Goal: Task Accomplishment & Management: Manage account settings

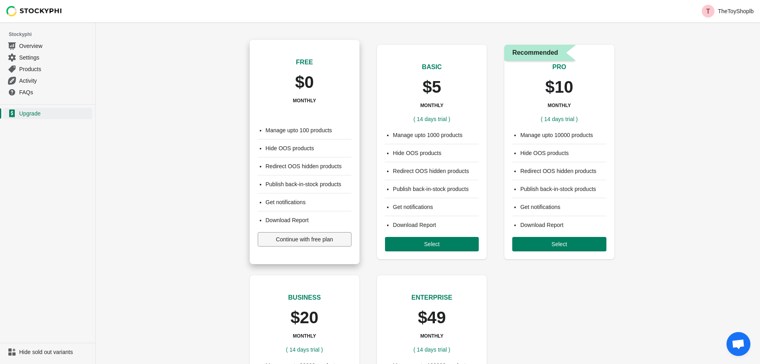
click at [311, 243] on button "Continue with free plan" at bounding box center [305, 239] width 94 height 14
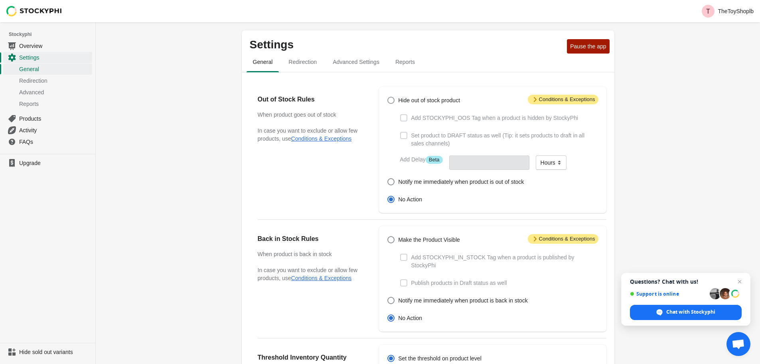
click at [394, 103] on span at bounding box center [391, 100] width 7 height 7
click at [388, 97] on input "Hide out of stock product" at bounding box center [388, 97] width 0 height 0
radio input "true"
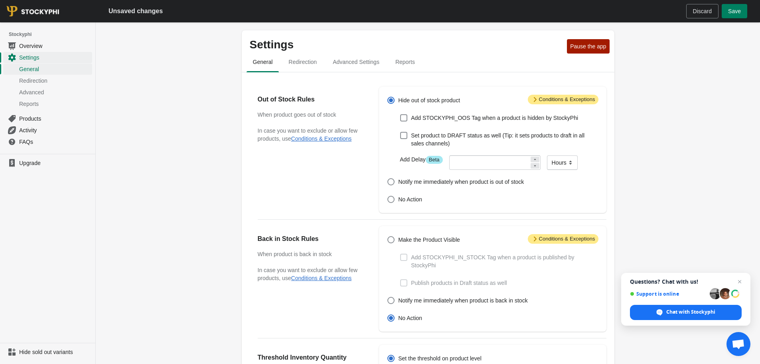
click at [394, 103] on span at bounding box center [391, 100] width 7 height 7
click at [388, 97] on input "Hide out of stock product" at bounding box center [388, 97] width 0 height 0
click at [395, 184] on span at bounding box center [391, 182] width 8 height 8
click at [388, 178] on input "Notify me immediately when product is out of stock" at bounding box center [388, 178] width 0 height 0
radio input "true"
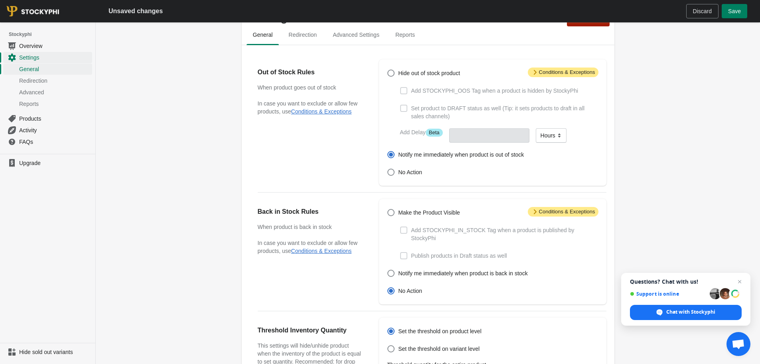
scroll to position [40, 0]
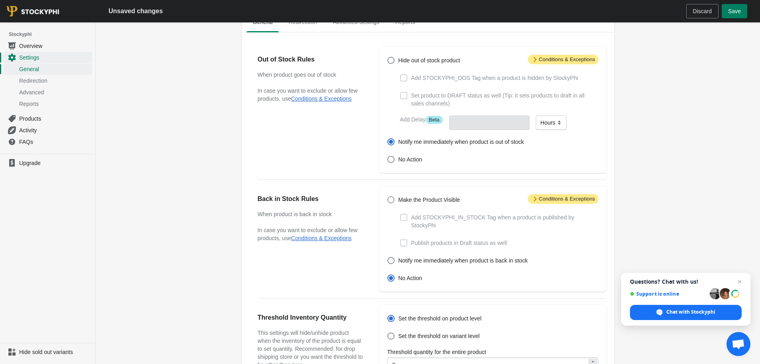
click at [403, 201] on span "Make the Product Visible" at bounding box center [429, 200] width 62 height 8
click at [388, 196] on input "Make the Product Visible" at bounding box center [388, 196] width 0 height 0
radio input "true"
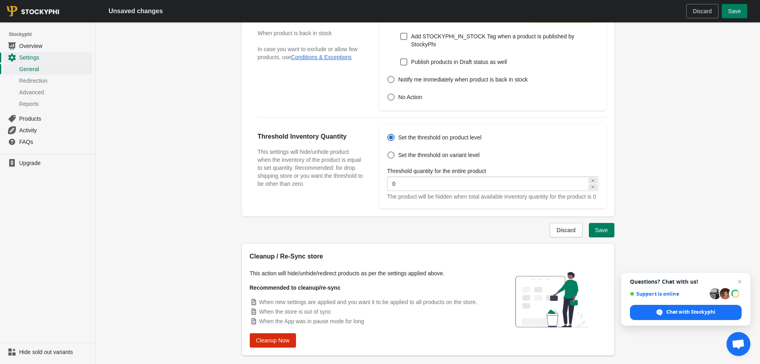
scroll to position [239, 0]
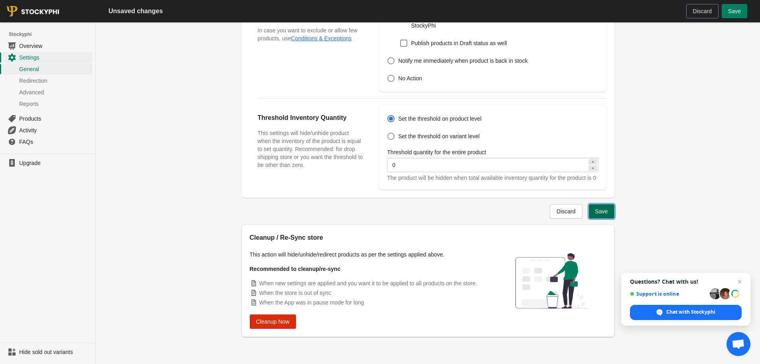
click at [603, 213] on span "Save" at bounding box center [601, 211] width 13 height 6
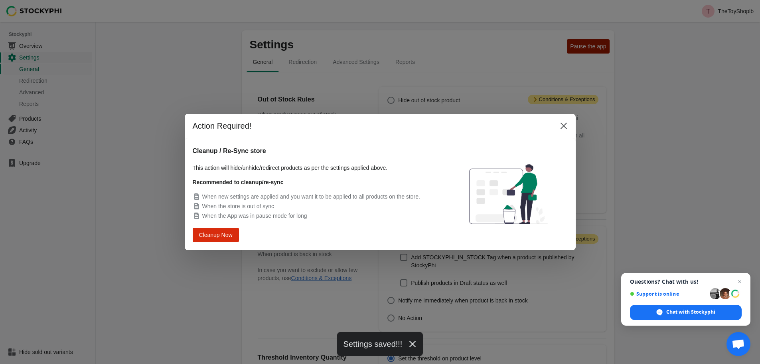
scroll to position [0, 0]
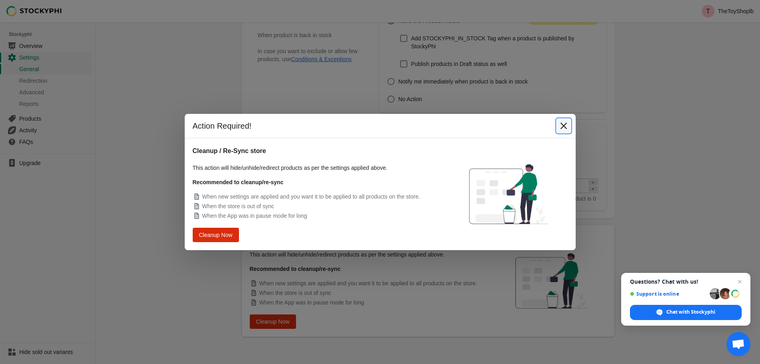
click at [560, 128] on icon "Close" at bounding box center [564, 126] width 8 height 8
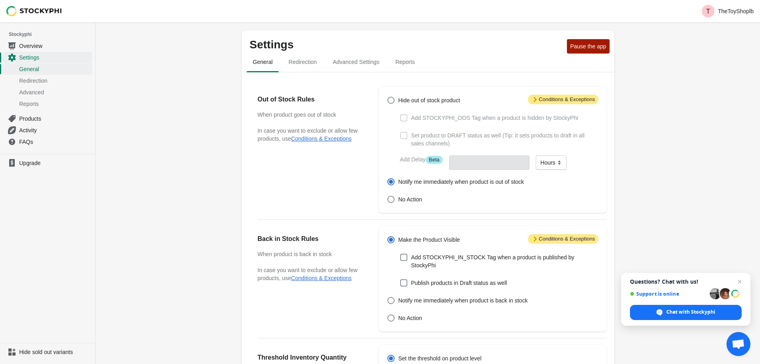
scroll to position [219, 0]
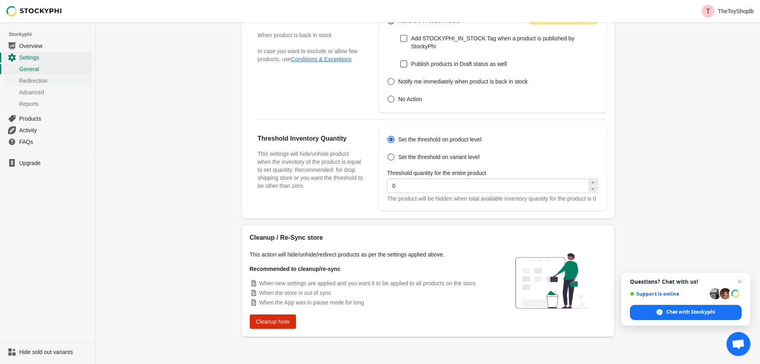
click at [31, 76] on link "Redirection" at bounding box center [47, 81] width 89 height 12
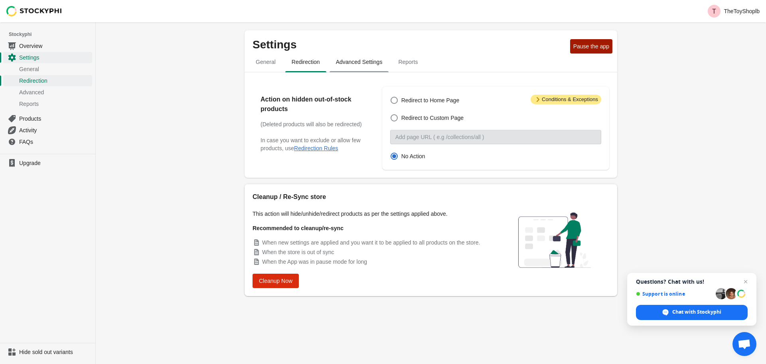
click at [360, 66] on span "Advanced Settings" at bounding box center [359, 62] width 59 height 14
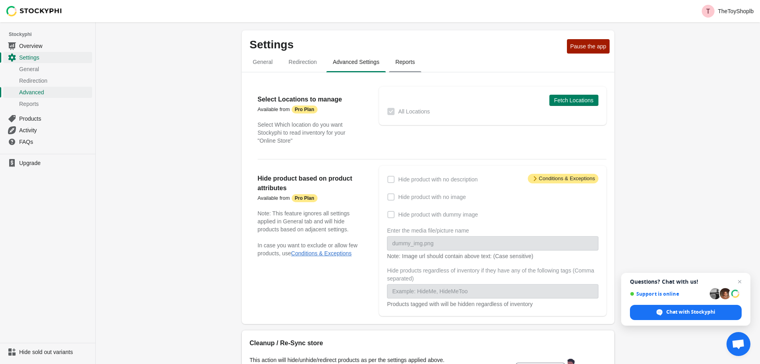
click at [395, 65] on span "Reports" at bounding box center [405, 62] width 32 height 14
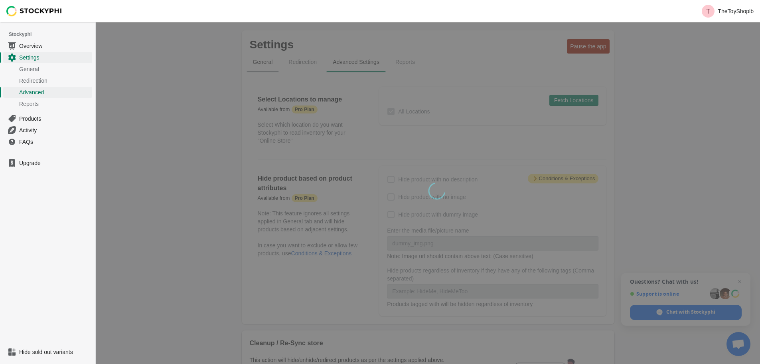
drag, startPoint x: 298, startPoint y: 61, endPoint x: 256, endPoint y: 70, distance: 43.2
click at [297, 62] on div "wait, its loading..." at bounding box center [428, 245] width 665 height 447
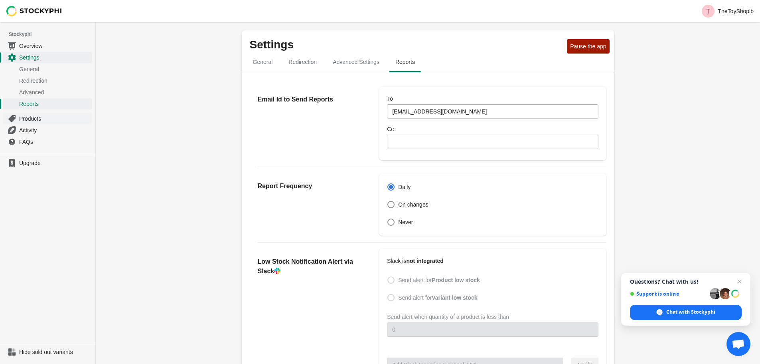
click at [43, 118] on span "Products" at bounding box center [54, 119] width 71 height 8
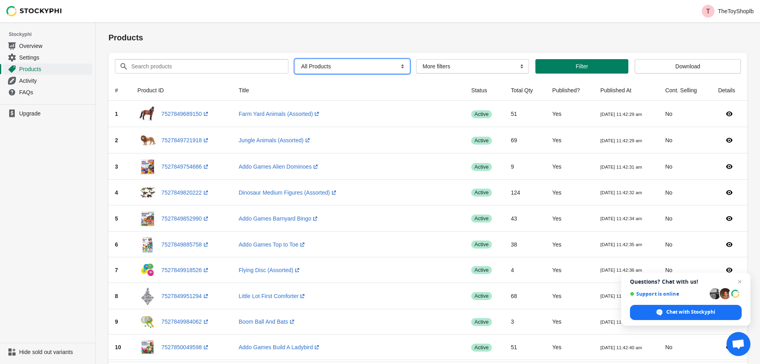
click at [309, 67] on select "All Products InStock InStock Published InStock Un-Published OOS OOS Published O…" at bounding box center [352, 66] width 115 height 14
click at [339, 65] on select "All Products InStock InStock Published InStock Un-Published OOS OOS Published O…" at bounding box center [352, 66] width 115 height 14
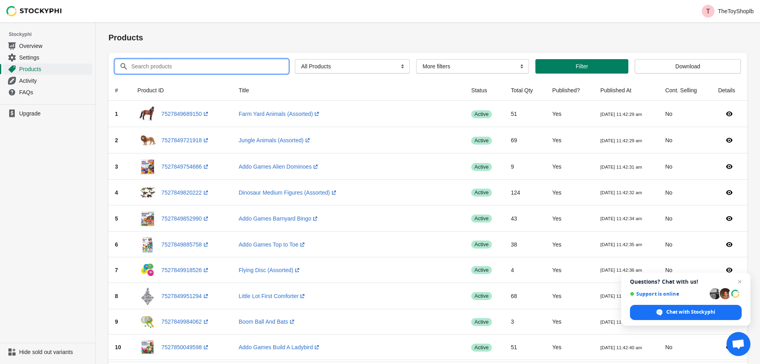
click at [228, 64] on input "Search products" at bounding box center [202, 66] width 143 height 14
click at [42, 59] on span "Settings" at bounding box center [54, 57] width 71 height 8
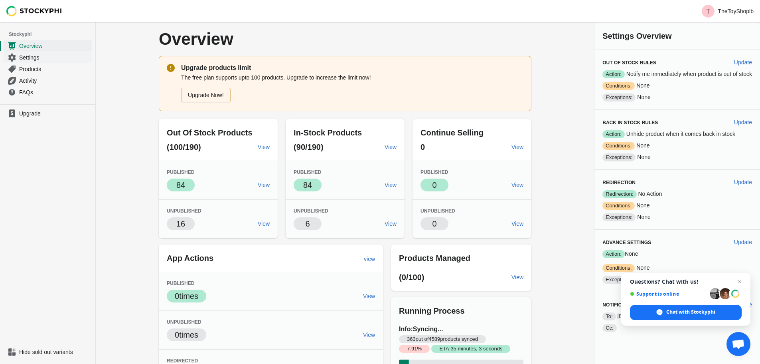
click at [61, 56] on span "Settings" at bounding box center [54, 57] width 71 height 8
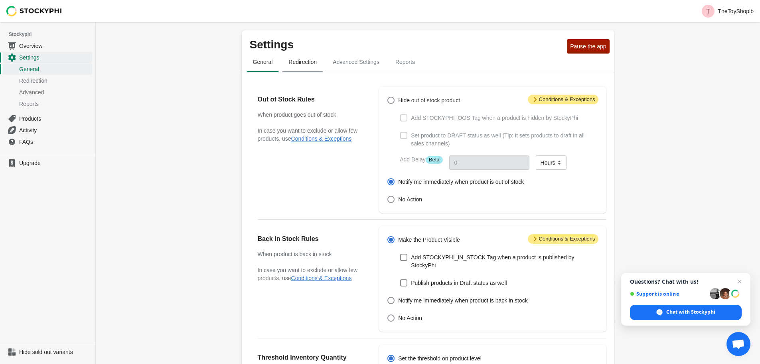
click at [314, 63] on span "Redirection" at bounding box center [302, 62] width 41 height 14
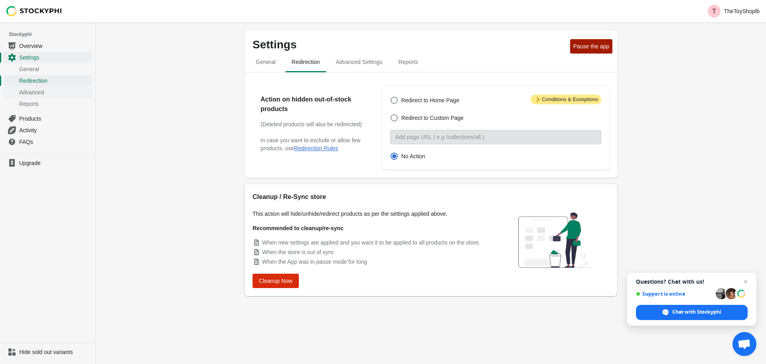
click at [45, 91] on span "Advanced" at bounding box center [54, 92] width 71 height 8
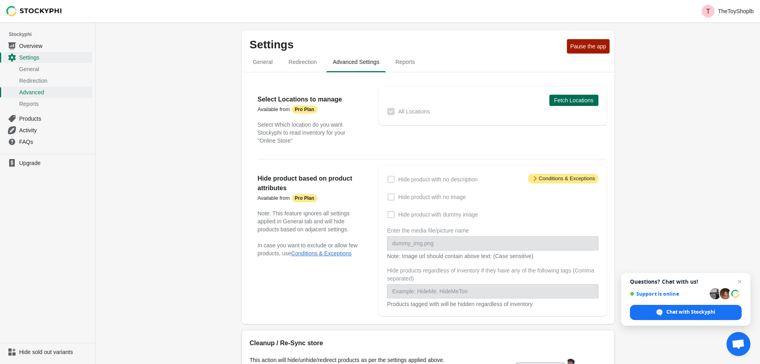
click at [580, 98] on span "Fetch Locations" at bounding box center [574, 100] width 40 height 6
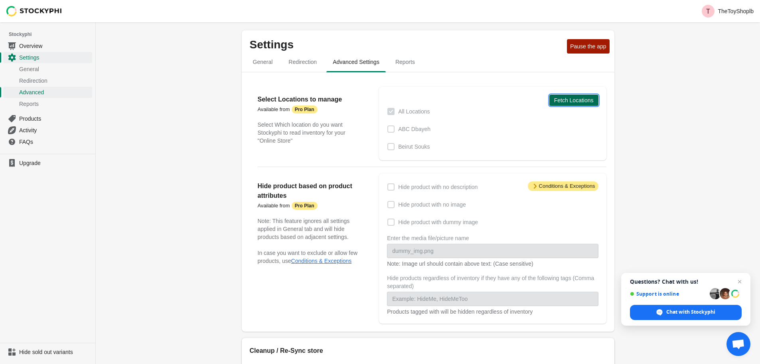
click at [571, 101] on span "Fetch Locations" at bounding box center [574, 100] width 40 height 6
click at [50, 99] on link "Reports" at bounding box center [47, 104] width 89 height 12
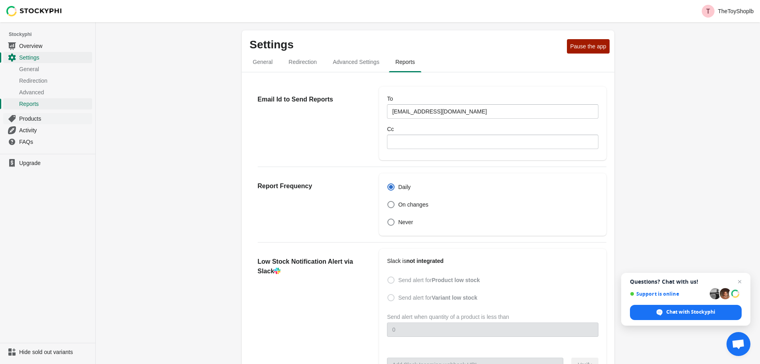
click at [57, 115] on span "Products" at bounding box center [54, 119] width 71 height 8
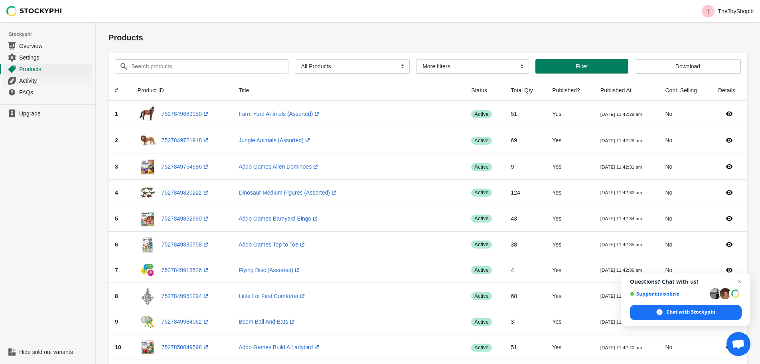
click at [41, 78] on span "Activity" at bounding box center [54, 81] width 71 height 8
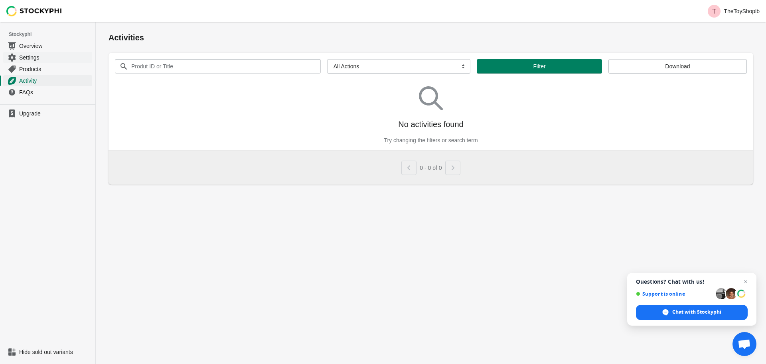
click at [44, 54] on span "Settings" at bounding box center [54, 57] width 71 height 8
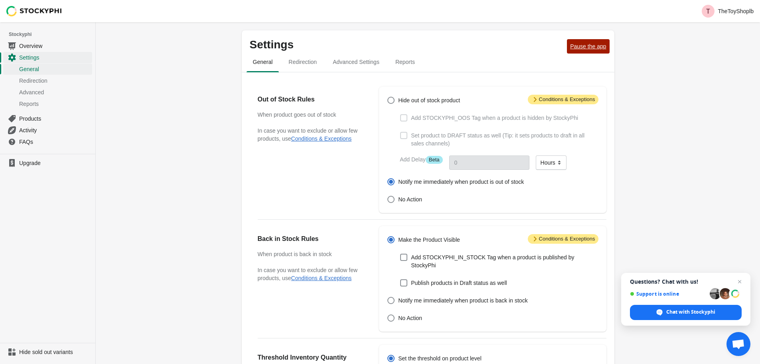
click at [596, 51] on button "Pause the app" at bounding box center [588, 46] width 42 height 14
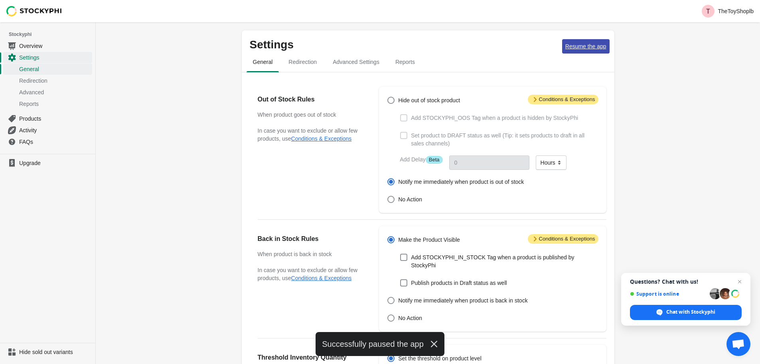
click at [595, 51] on button "Resume the app" at bounding box center [585, 46] width 47 height 14
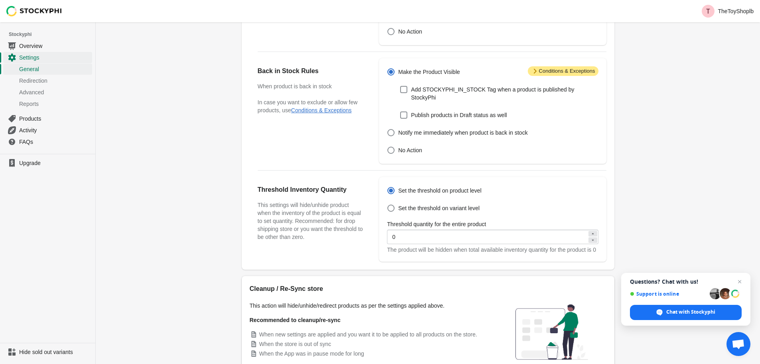
scroll to position [219, 0]
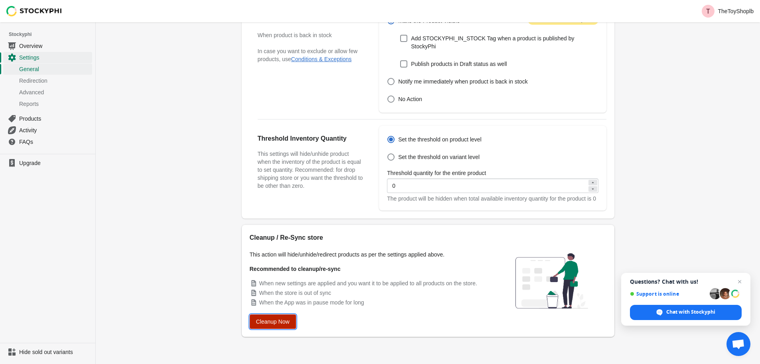
click at [286, 326] on button "Cleanup Now" at bounding box center [273, 321] width 46 height 14
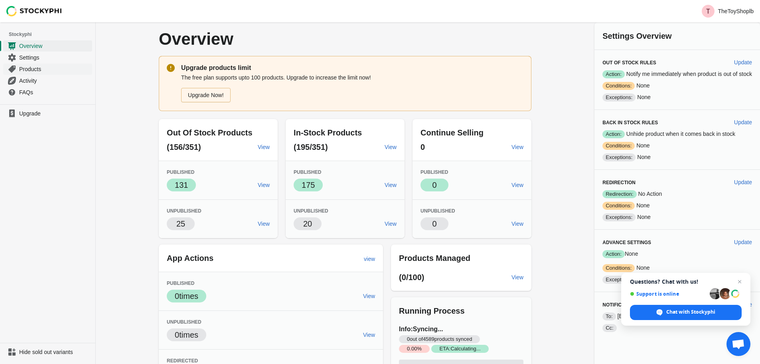
click at [44, 71] on span "Products" at bounding box center [54, 69] width 71 height 8
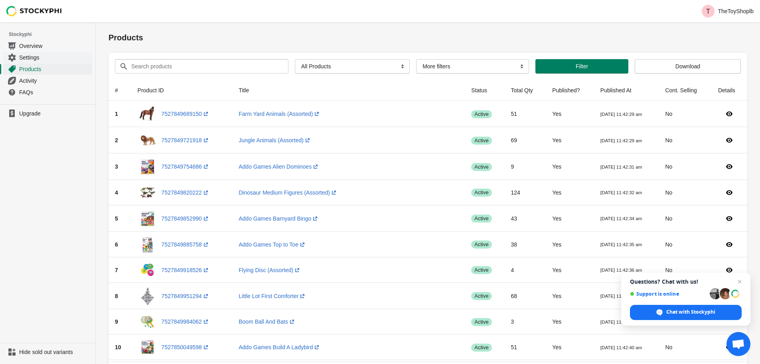
click at [36, 56] on span "Settings" at bounding box center [54, 57] width 71 height 8
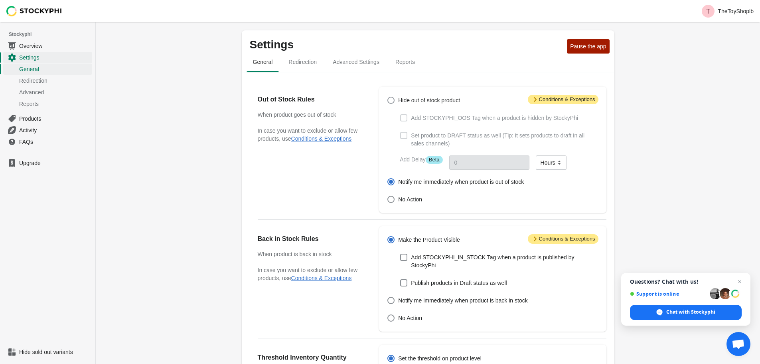
click at [398, 101] on span "Hide out of stock product" at bounding box center [429, 100] width 62 height 8
click at [388, 97] on input "Hide out of stock product" at bounding box center [388, 97] width 0 height 0
radio input "true"
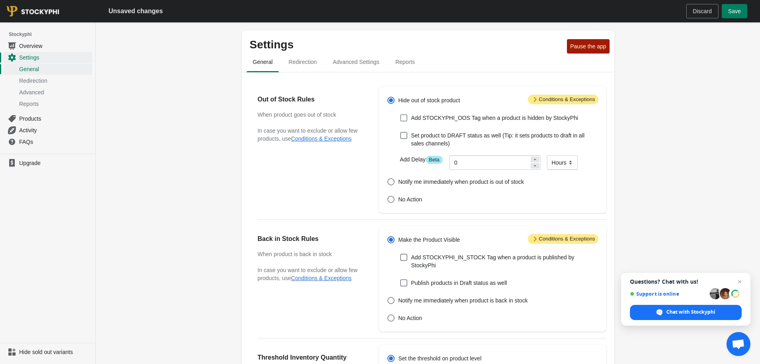
click at [435, 121] on span "Add STOCKYPHI_OOS Tag when a product is hidden by StockyPhi" at bounding box center [494, 118] width 167 height 8
click at [401, 115] on input "Add STOCKYPHI_OOS Tag when a product is hidden by StockyPhi" at bounding box center [400, 114] width 0 height 0
checkbox input "true"
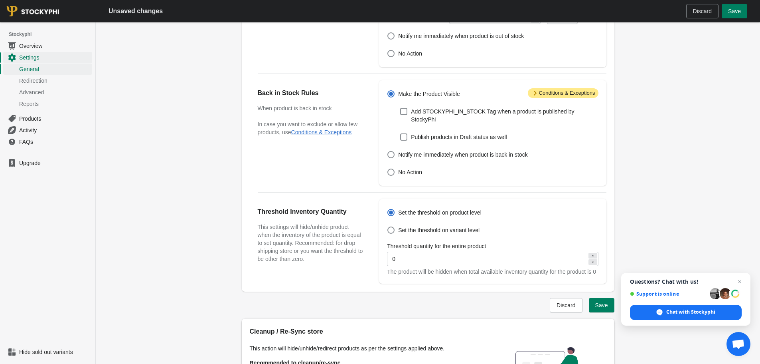
scroll to position [160, 0]
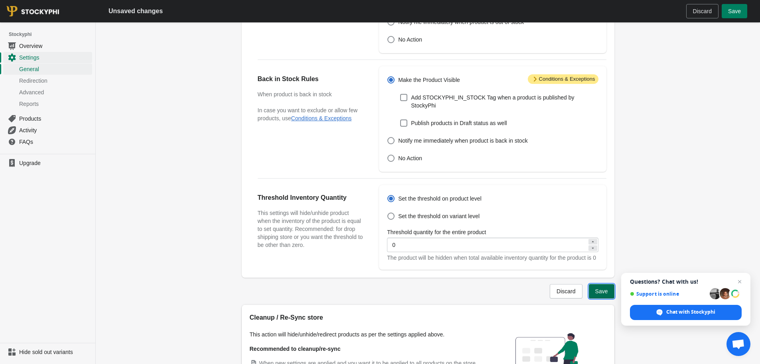
click at [612, 293] on button "Save" at bounding box center [602, 291] width 26 height 14
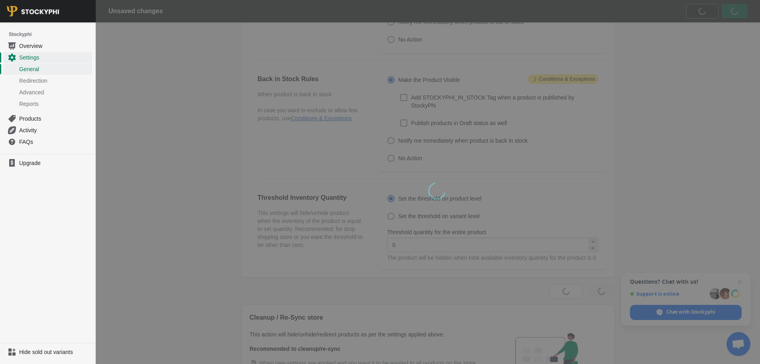
scroll to position [0, 0]
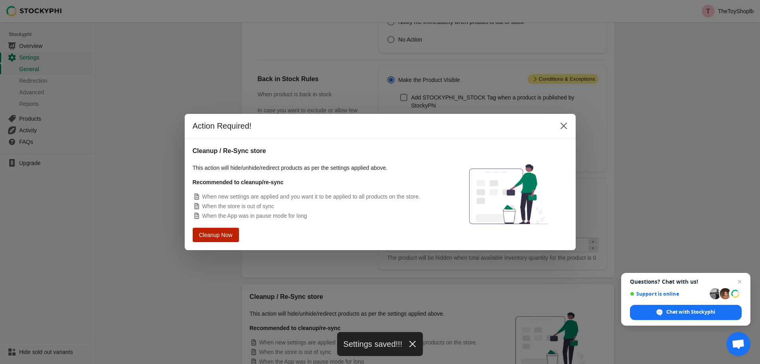
click at [230, 231] on span "Cleanup Now" at bounding box center [216, 234] width 32 height 6
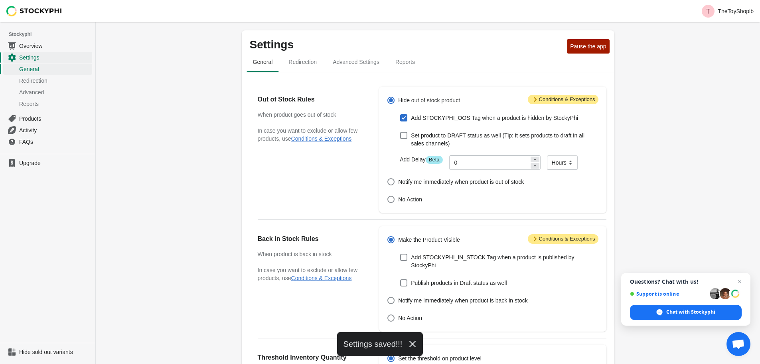
scroll to position [160, 0]
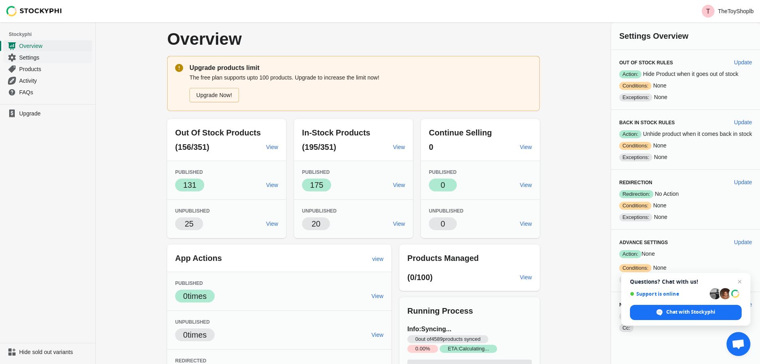
click at [44, 57] on span "Settings" at bounding box center [54, 57] width 71 height 8
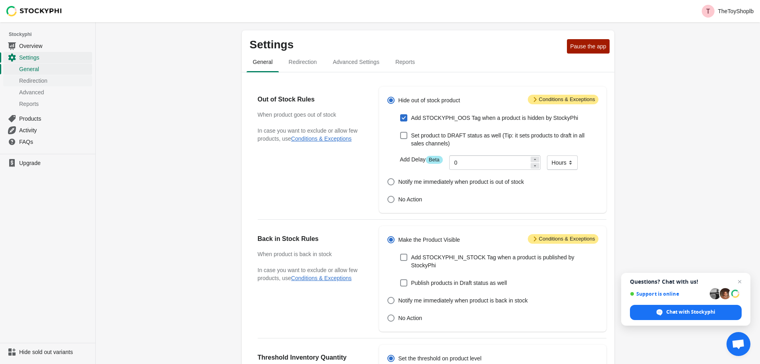
click at [34, 80] on span "Redirection" at bounding box center [54, 81] width 71 height 8
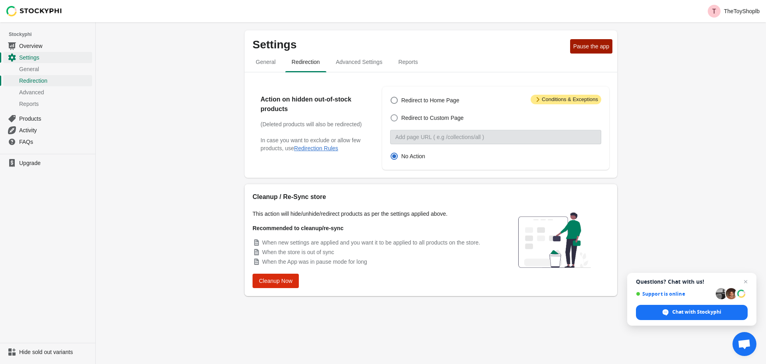
click at [425, 119] on span "Redirect to Custom Page" at bounding box center [432, 118] width 62 height 8
click at [391, 115] on input "Redirect to Custom Page" at bounding box center [391, 114] width 0 height 0
radio input "true"
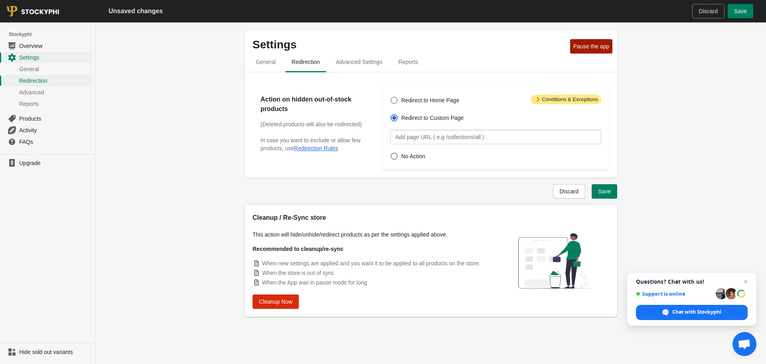
click at [426, 100] on span "Redirect to Home Page" at bounding box center [430, 100] width 58 height 8
click at [391, 97] on input "Redirect to Home Page" at bounding box center [391, 97] width 0 height 0
radio input "true"
click at [428, 117] on span "Redirect to Custom Page" at bounding box center [432, 118] width 62 height 8
click at [391, 115] on input "Redirect to Custom Page" at bounding box center [391, 114] width 0 height 0
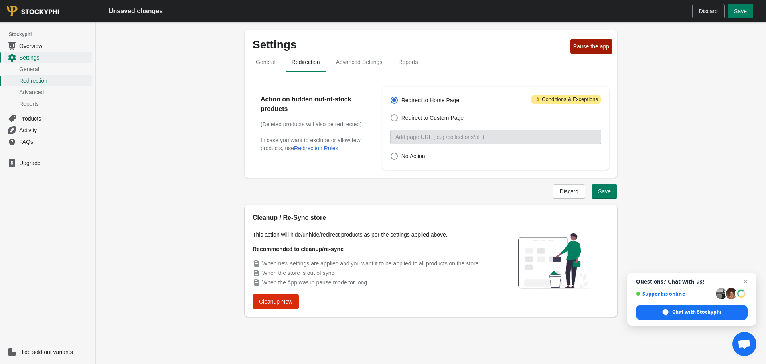
radio input "true"
click at [422, 157] on span "No Action" at bounding box center [413, 156] width 24 height 8
click at [391, 153] on input "No Action" at bounding box center [391, 152] width 0 height 0
radio input "true"
click at [336, 67] on span "Advanced Settings" at bounding box center [359, 62] width 59 height 14
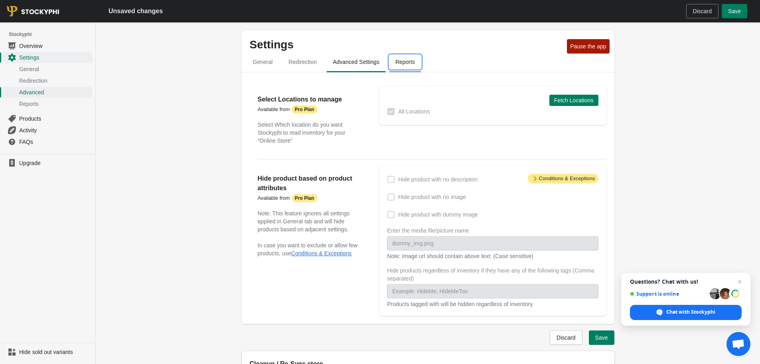
click at [407, 64] on span "Reports" at bounding box center [405, 62] width 32 height 14
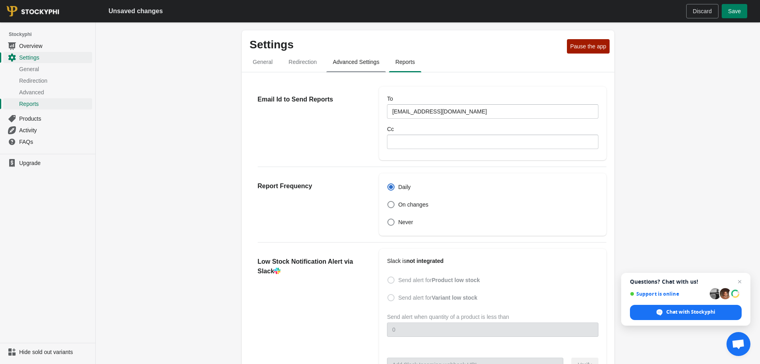
click at [369, 59] on span "Advanced Settings" at bounding box center [355, 62] width 59 height 14
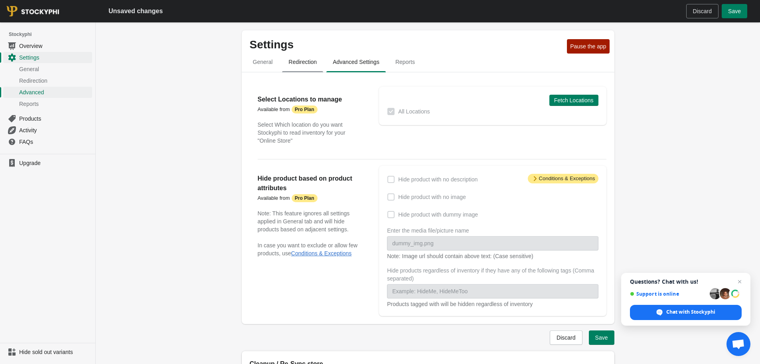
click at [314, 67] on span "Redirection" at bounding box center [302, 62] width 41 height 14
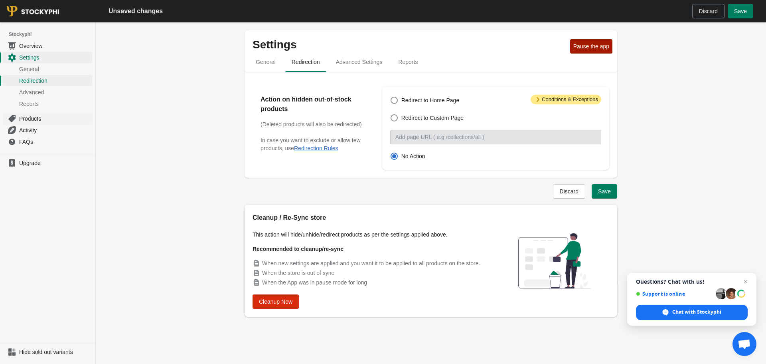
click at [40, 115] on span "Products" at bounding box center [54, 119] width 71 height 8
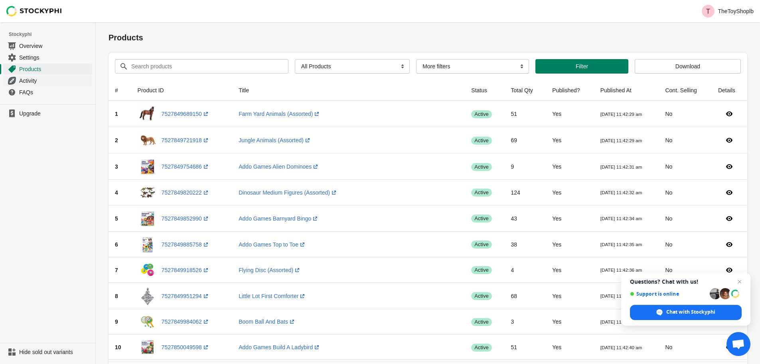
click at [30, 80] on span "Activity" at bounding box center [54, 81] width 71 height 8
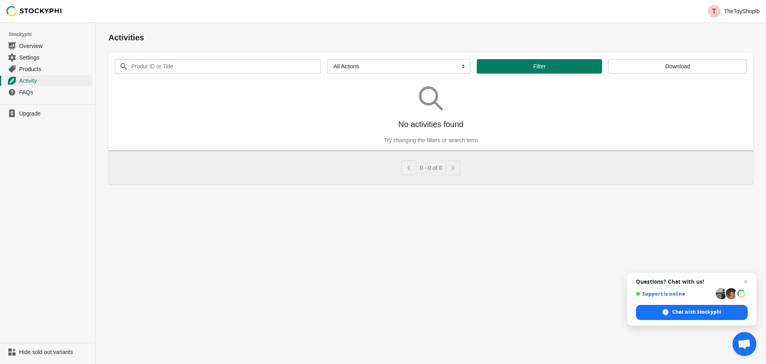
click at [30, 91] on span "FAQs" at bounding box center [54, 92] width 71 height 8
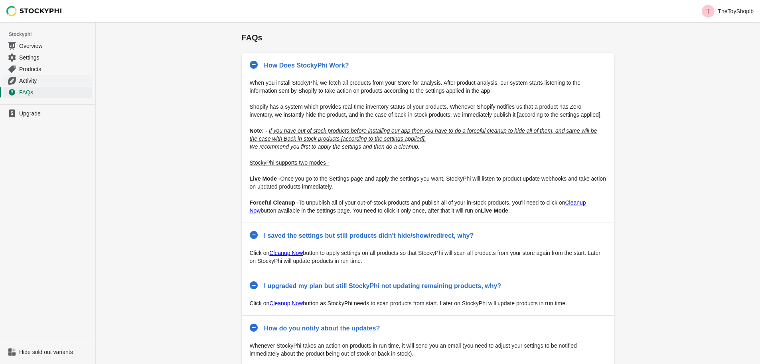
click at [42, 77] on span "Activity" at bounding box center [54, 81] width 71 height 8
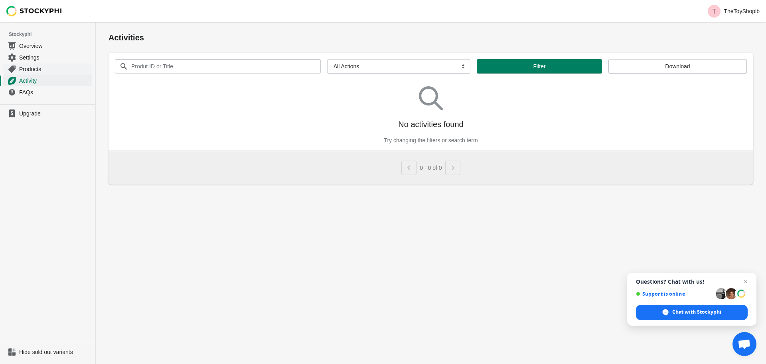
click at [42, 71] on span "Products" at bounding box center [54, 69] width 71 height 8
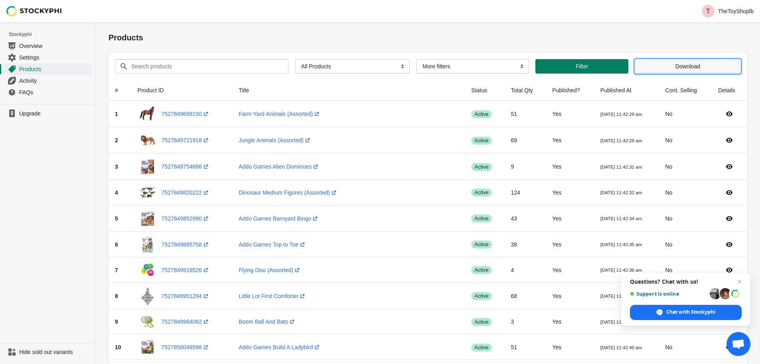
click at [688, 67] on span "Download" at bounding box center [688, 66] width 25 height 6
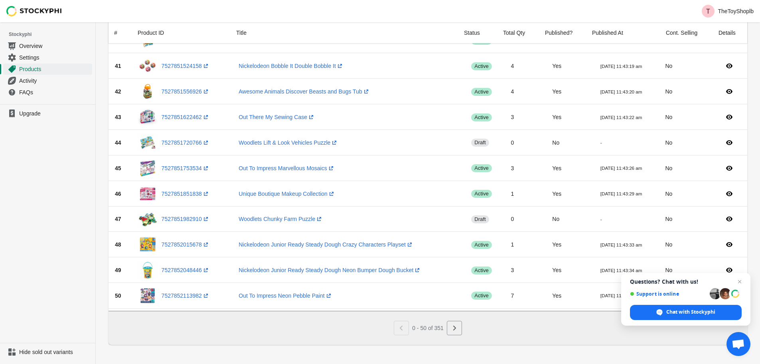
scroll to position [1079, 0]
click at [456, 325] on icon "Next" at bounding box center [455, 328] width 8 height 8
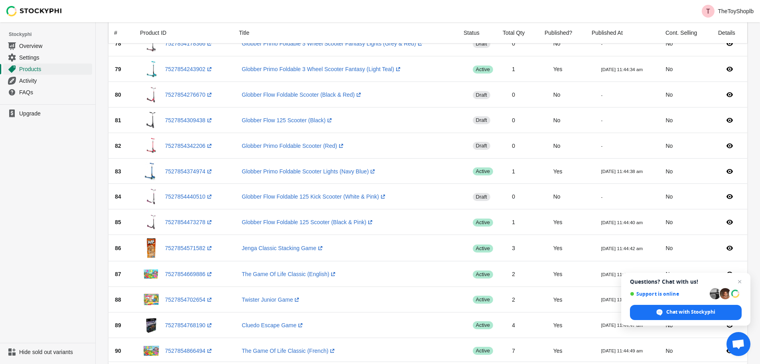
scroll to position [1075, 0]
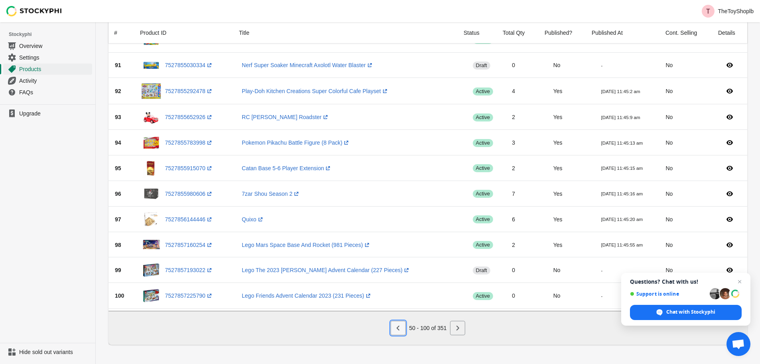
click at [399, 328] on icon "Previous" at bounding box center [398, 328] width 8 height 8
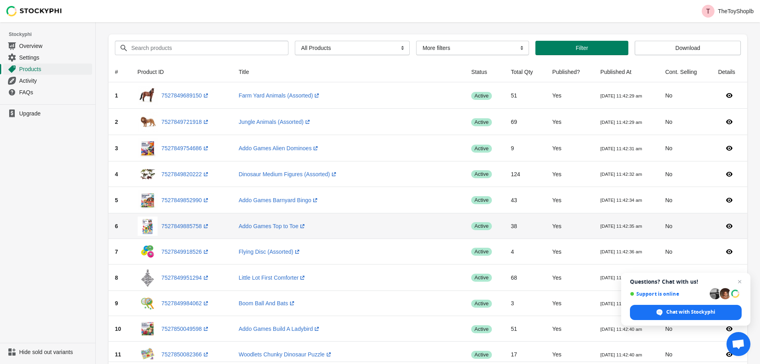
scroll to position [0, 0]
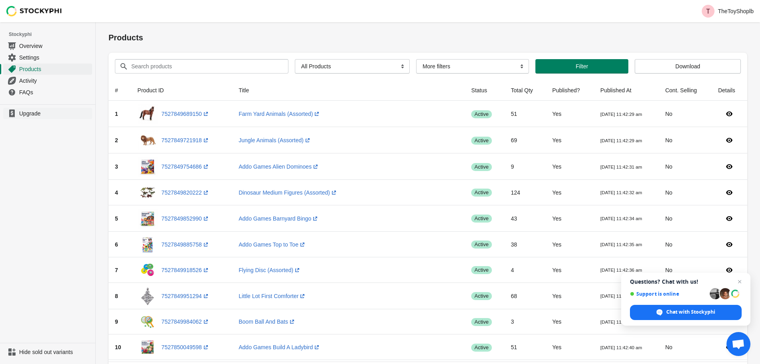
click at [37, 110] on span "Upgrade" at bounding box center [54, 113] width 71 height 8
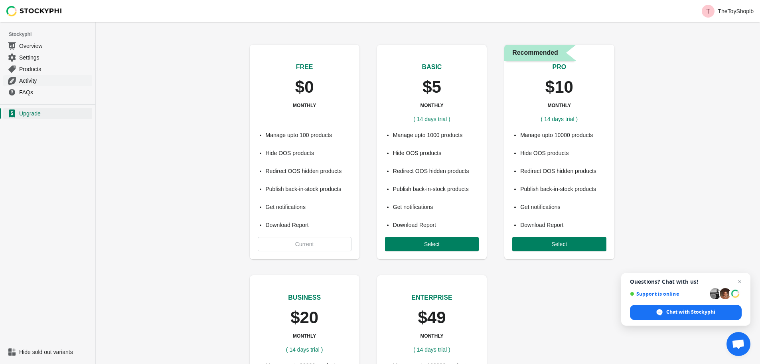
click at [29, 79] on span "Activity" at bounding box center [54, 81] width 71 height 8
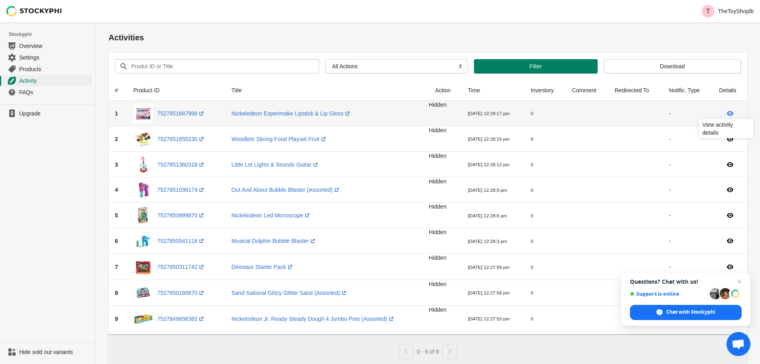
click at [732, 114] on icon at bounding box center [730, 113] width 8 height 8
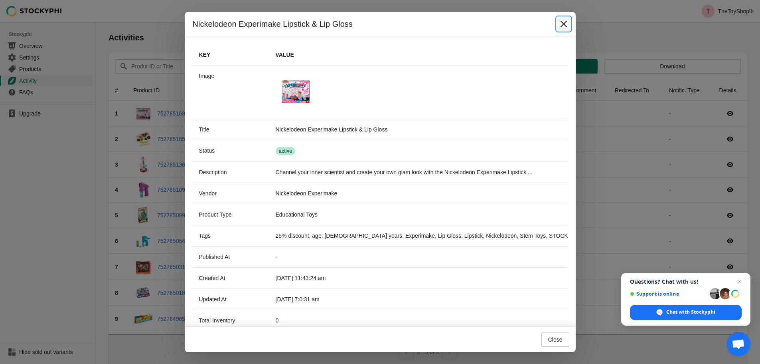
click at [559, 19] on button "Close" at bounding box center [564, 24] width 14 height 14
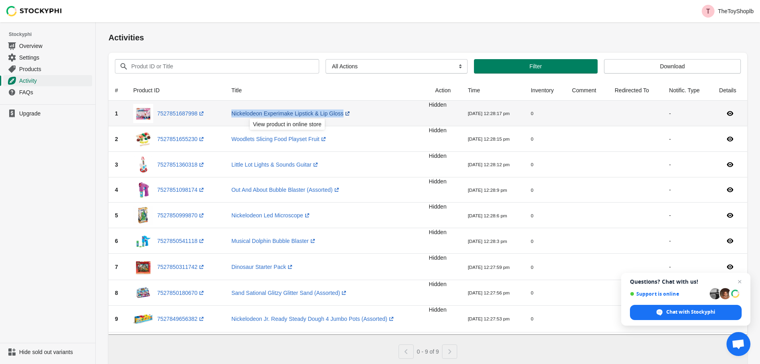
drag, startPoint x: 226, startPoint y: 106, endPoint x: 339, endPoint y: 116, distance: 113.4
click at [339, 116] on td "Nickelodeon Experimake Lipstick & Lip Gloss (opens a new window)" at bounding box center [327, 114] width 204 height 26
copy link "Nickelodeon Experimake Lipstick & Lip Gloss (opens a new window)"
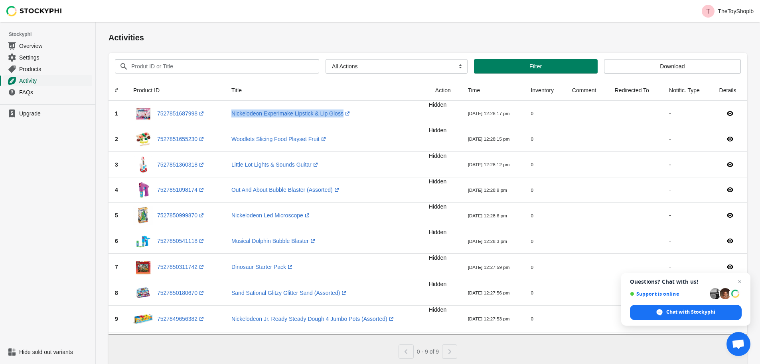
click at [51, 76] on link "Activity" at bounding box center [47, 81] width 89 height 12
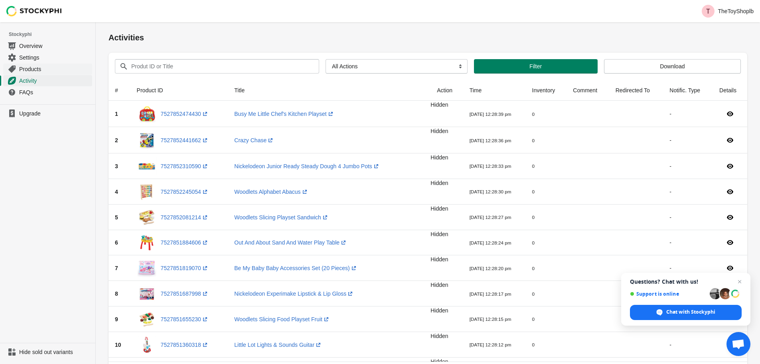
click at [43, 71] on span "Products" at bounding box center [54, 69] width 71 height 8
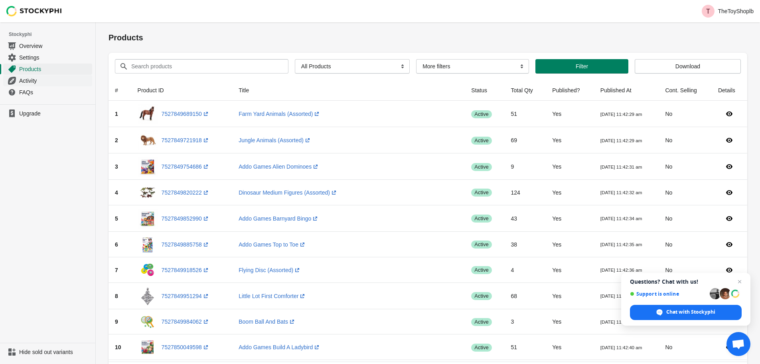
click at [46, 81] on span "Activity" at bounding box center [54, 81] width 71 height 8
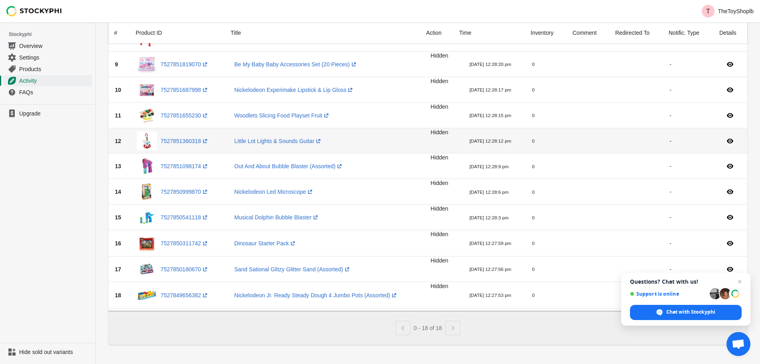
scroll to position [258, 0]
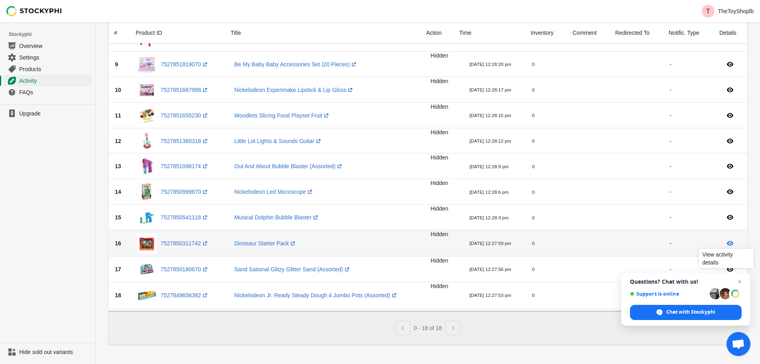
click at [734, 240] on icon at bounding box center [730, 243] width 8 height 8
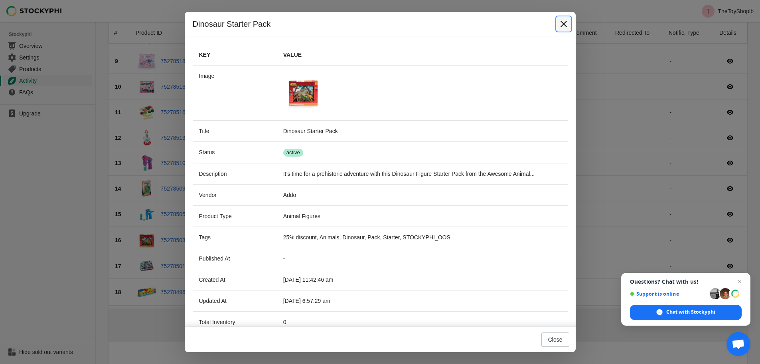
click at [563, 24] on icon "Close" at bounding box center [563, 24] width 6 height 6
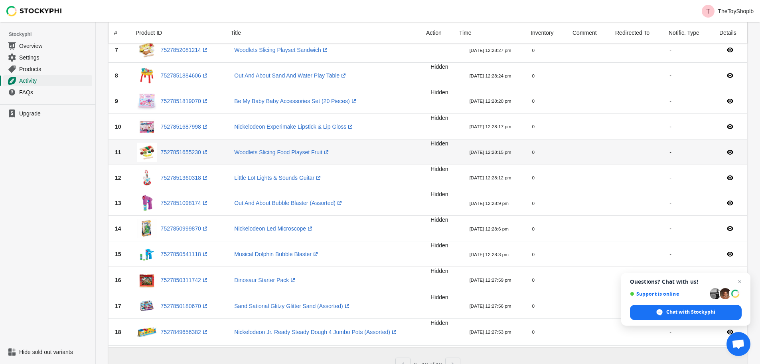
scroll to position [178, 0]
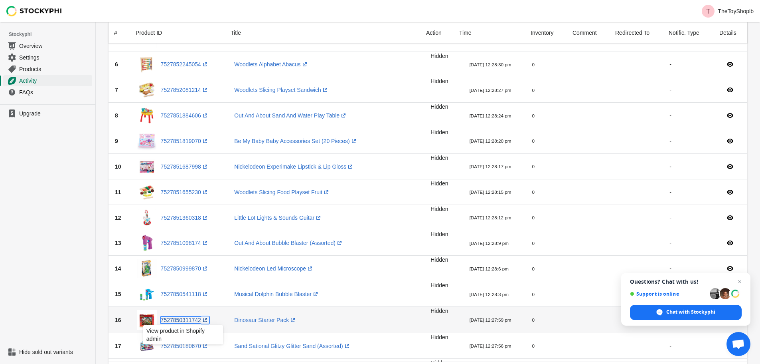
click at [184, 319] on link "7527850311742 (opens a new window)" at bounding box center [185, 319] width 48 height 6
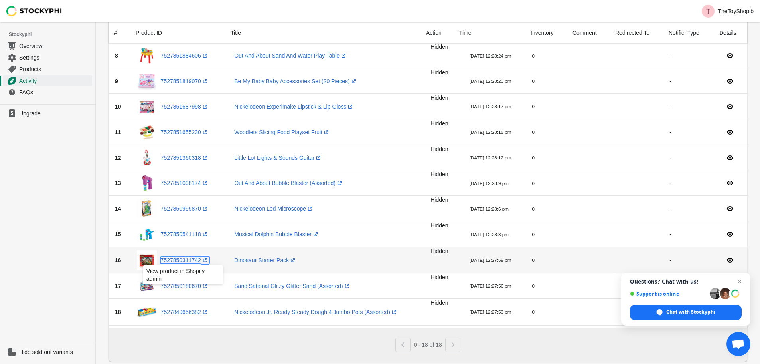
scroll to position [258, 0]
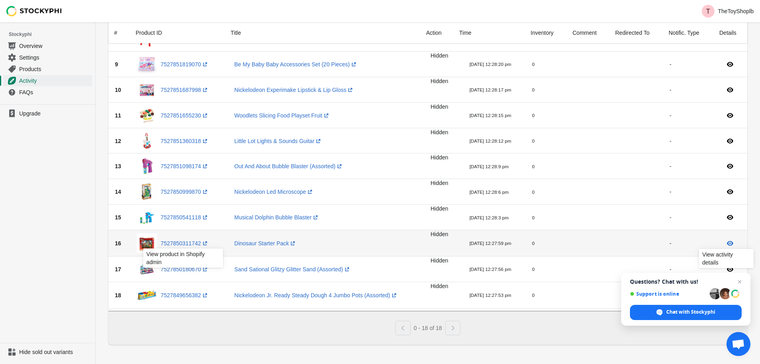
click at [727, 240] on icon at bounding box center [730, 243] width 8 height 8
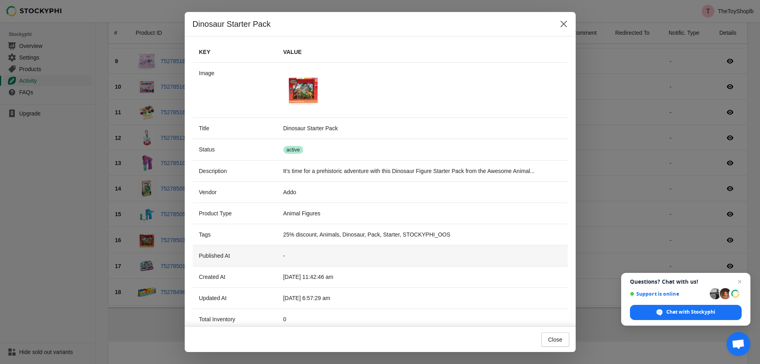
scroll to position [0, 0]
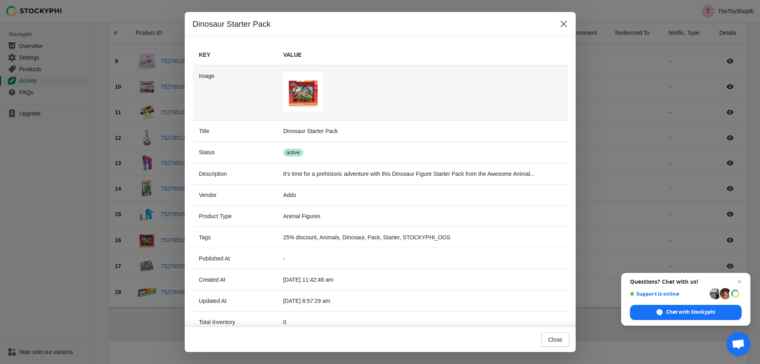
click at [309, 97] on img at bounding box center [303, 92] width 40 height 40
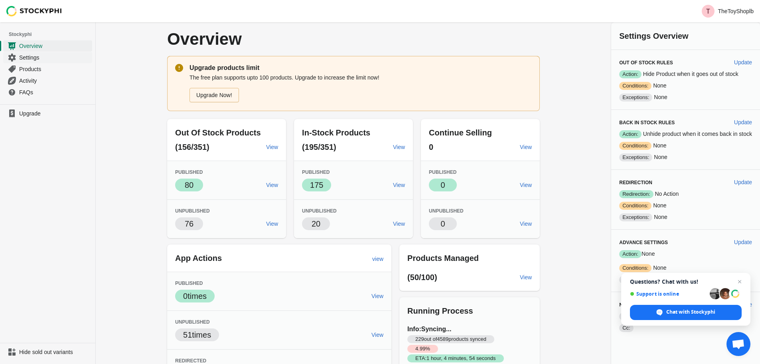
click at [30, 56] on span "Settings" at bounding box center [54, 57] width 71 height 8
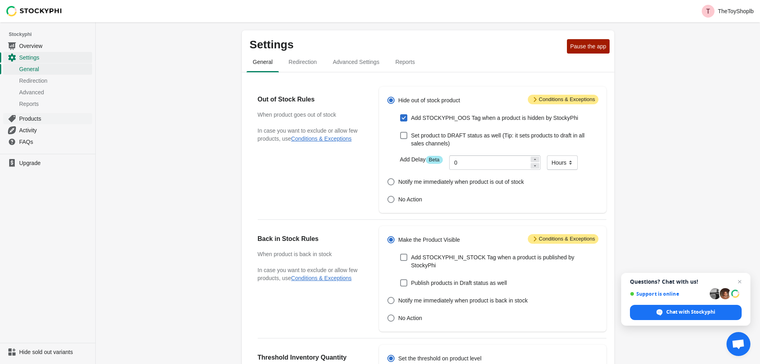
click at [44, 115] on span "Products" at bounding box center [54, 119] width 71 height 8
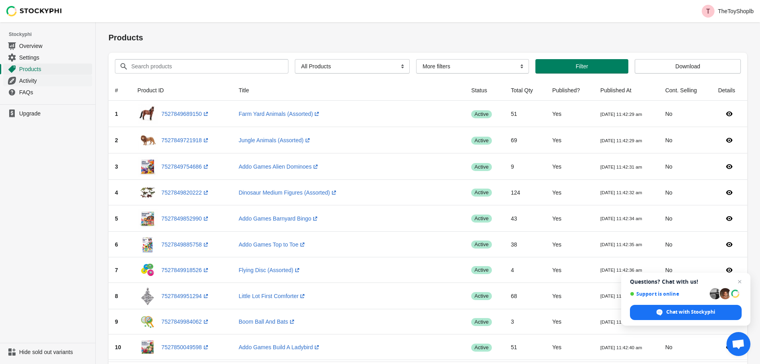
click at [41, 75] on link "Activity" at bounding box center [47, 81] width 89 height 12
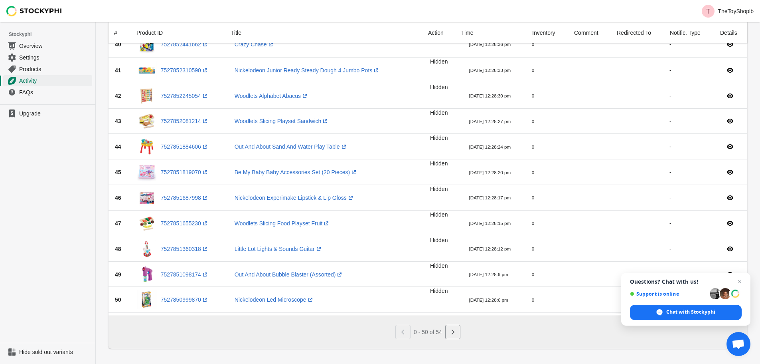
scroll to position [1076, 0]
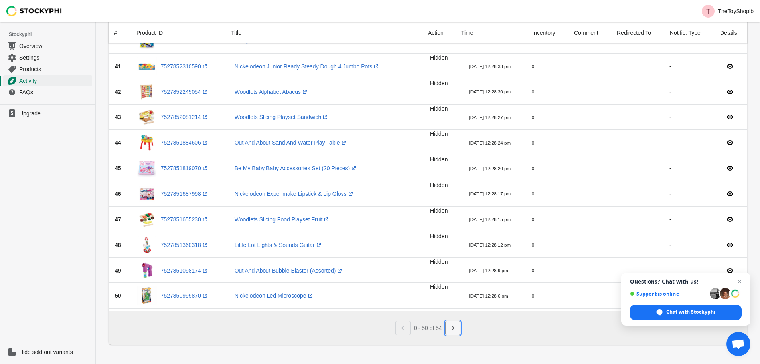
click at [453, 329] on icon "Next" at bounding box center [453, 328] width 8 height 8
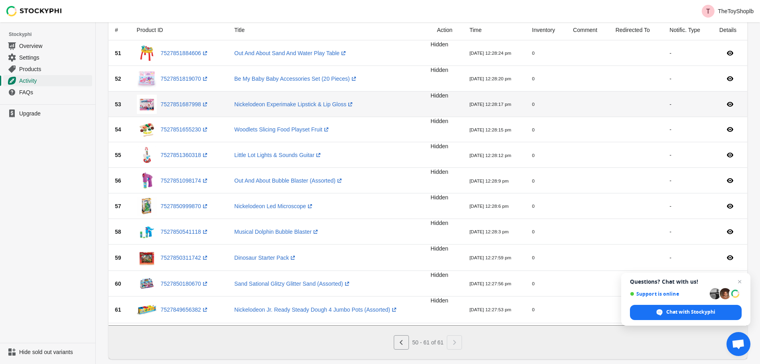
scroll to position [78, 0]
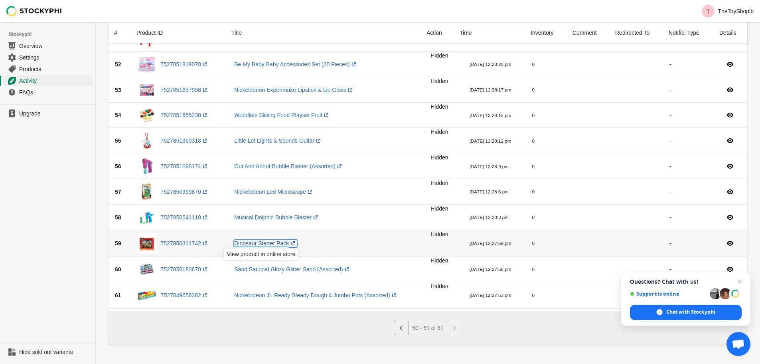
click at [257, 240] on link "Dinosaur Starter Pack (opens a new window)" at bounding box center [265, 243] width 63 height 6
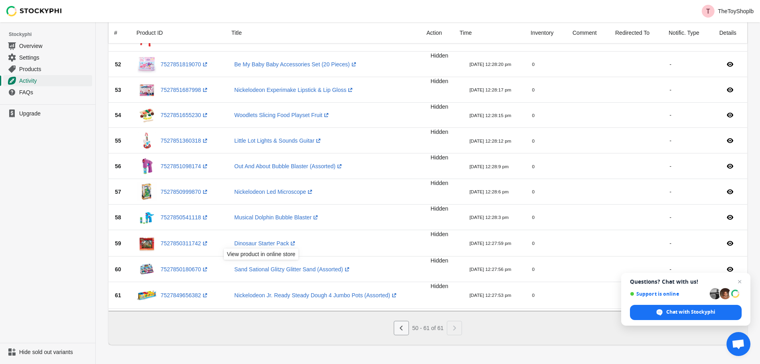
click at [400, 330] on icon "Previous" at bounding box center [402, 328] width 8 height 8
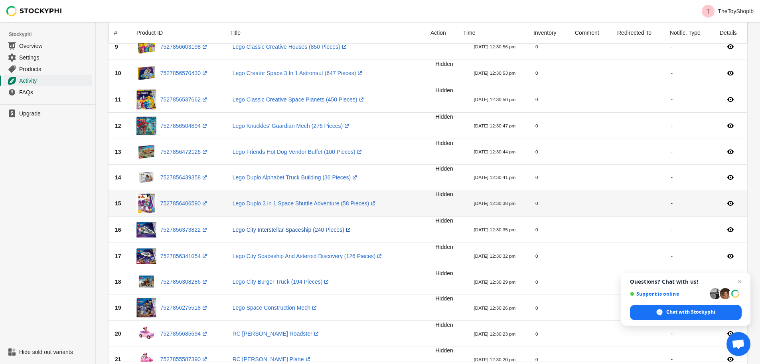
scroll to position [279, 0]
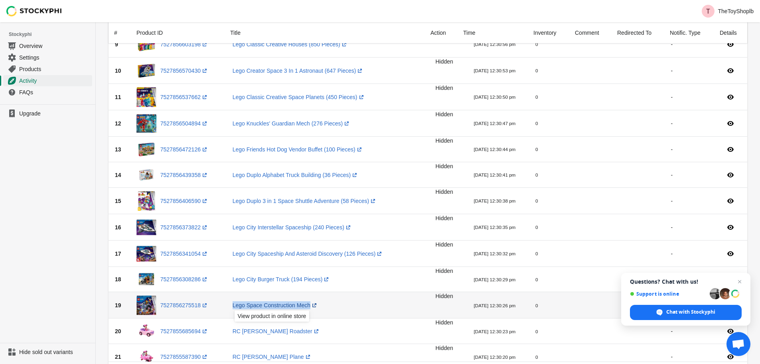
drag, startPoint x: 230, startPoint y: 304, endPoint x: 306, endPoint y: 308, distance: 75.9
click at [306, 308] on td "Lego Space Construction Mech (opens a new window)" at bounding box center [331, 305] width 210 height 26
copy link "Lego Space Construction Mech"
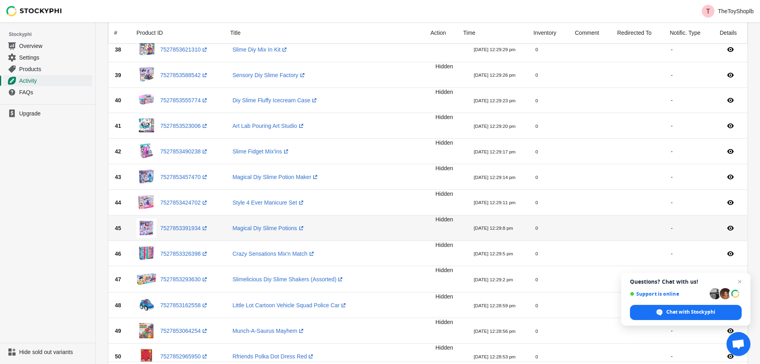
scroll to position [1085, 0]
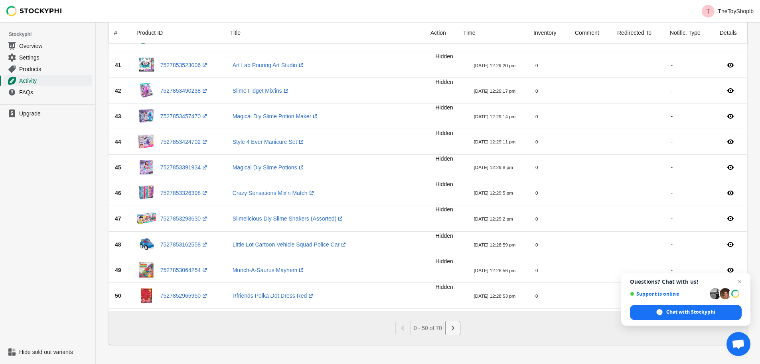
click at [451, 330] on icon "Next" at bounding box center [453, 328] width 8 height 8
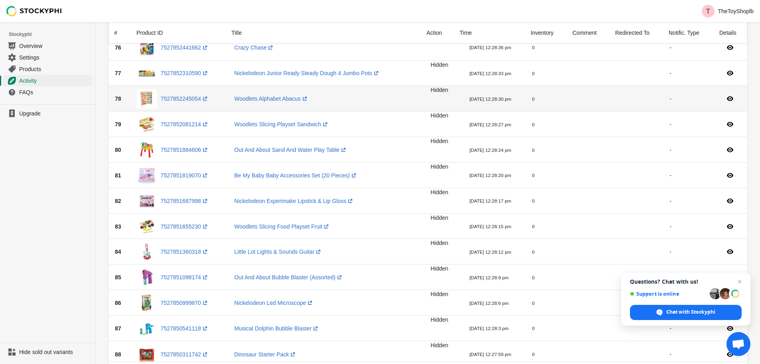
scroll to position [820, 0]
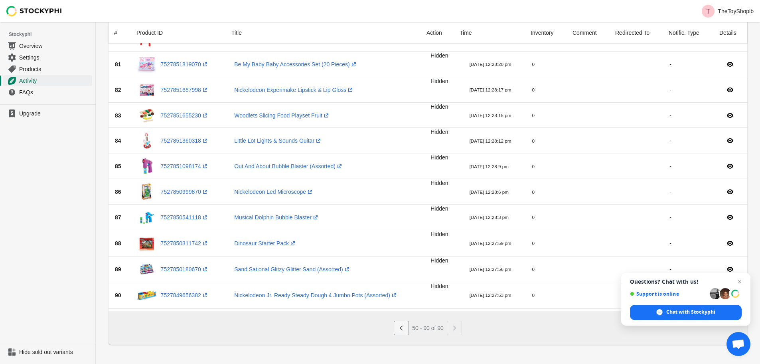
click at [405, 327] on icon "Previous" at bounding box center [402, 328] width 8 height 8
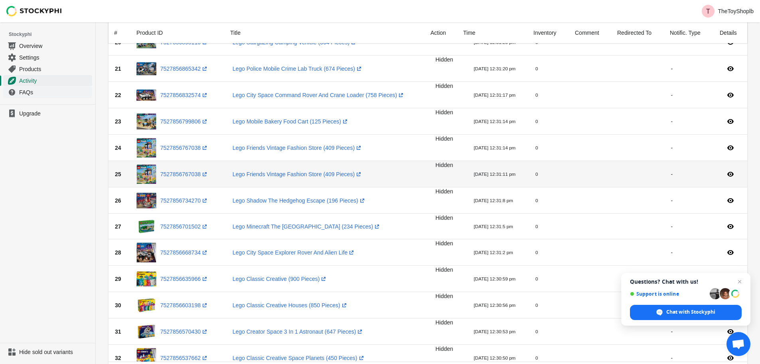
scroll to position [552, 0]
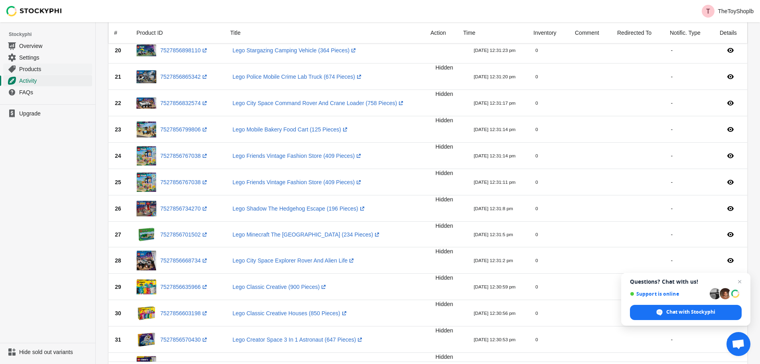
click at [39, 73] on span "Products" at bounding box center [54, 69] width 71 height 8
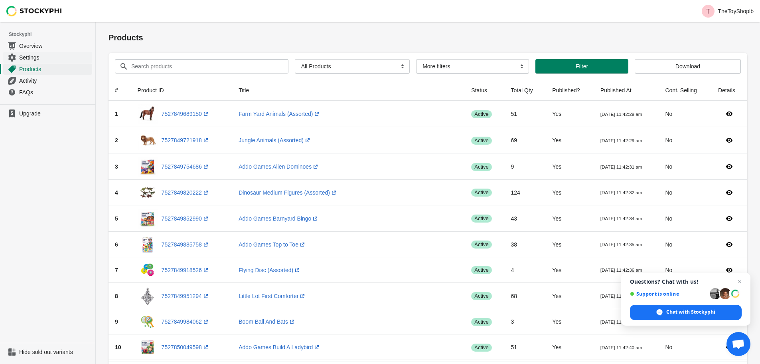
click at [35, 56] on span "Settings" at bounding box center [54, 57] width 71 height 8
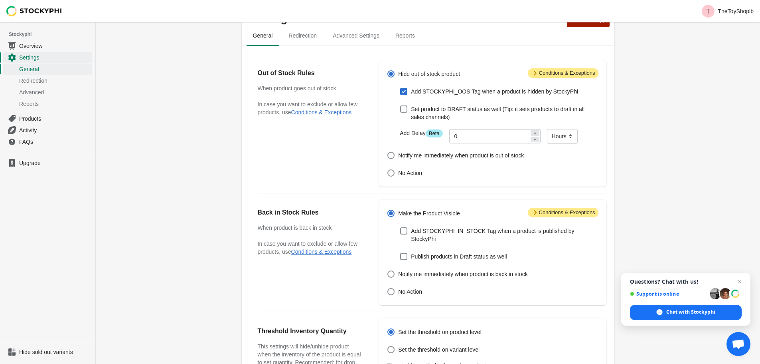
scroll to position [40, 0]
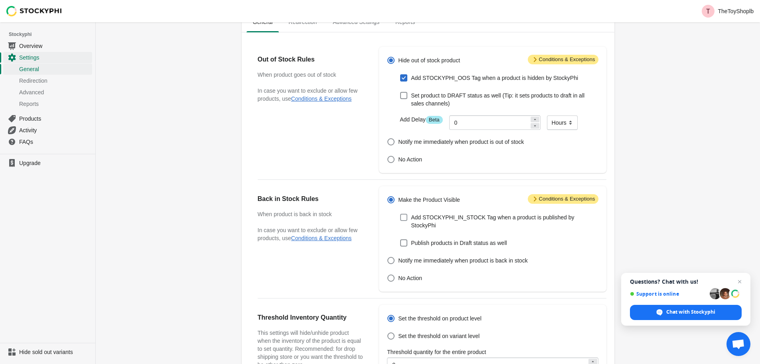
click at [467, 220] on span "Add STOCKYPHI_IN_STOCK Tag when a product is published by StockyPhi" at bounding box center [504, 221] width 187 height 16
click at [401, 214] on input "Add STOCKYPHI_IN_STOCK Tag when a product is published by StockyPhi" at bounding box center [400, 214] width 0 height 0
checkbox input "true"
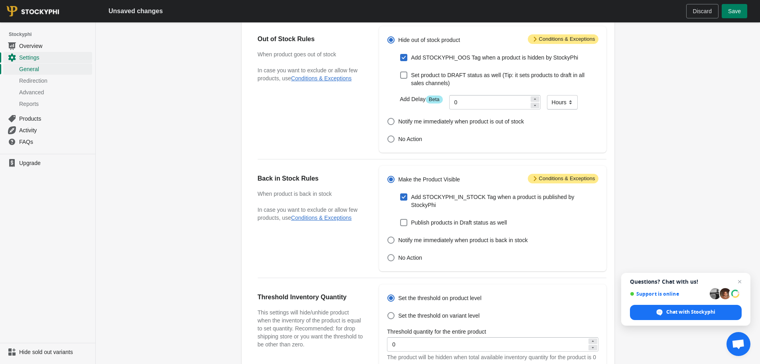
scroll to position [120, 0]
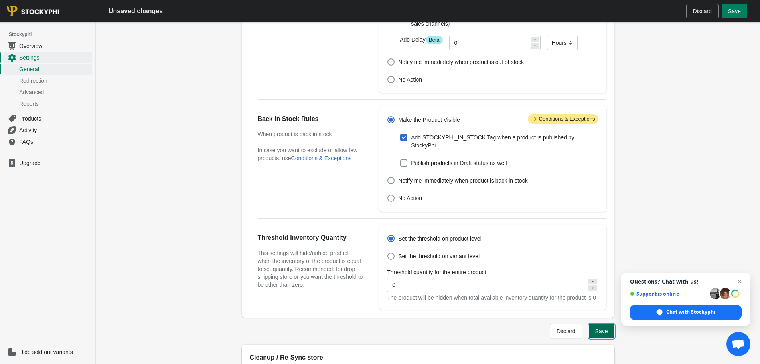
click at [608, 333] on span "Save" at bounding box center [601, 331] width 13 height 6
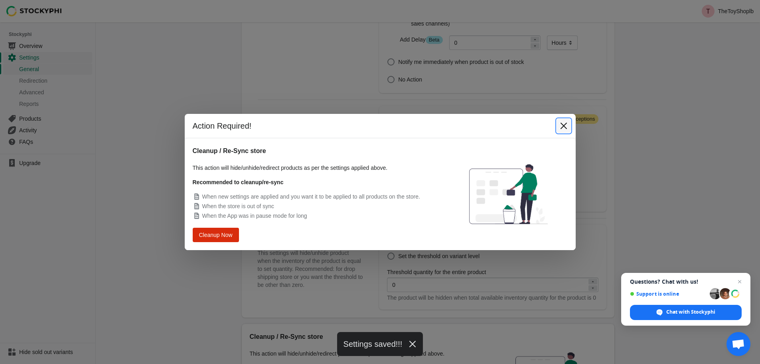
click at [568, 127] on button "Close" at bounding box center [564, 126] width 14 height 14
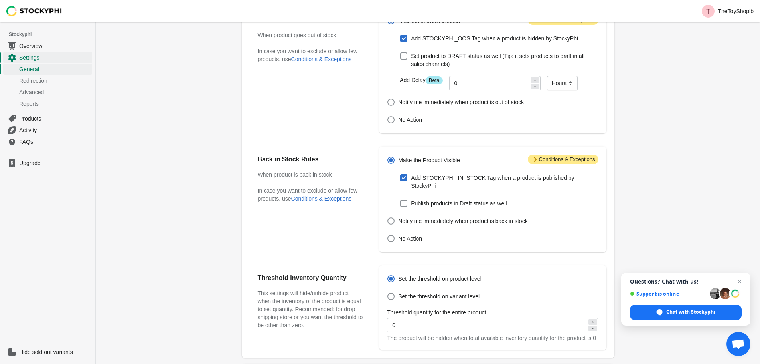
scroll to position [0, 0]
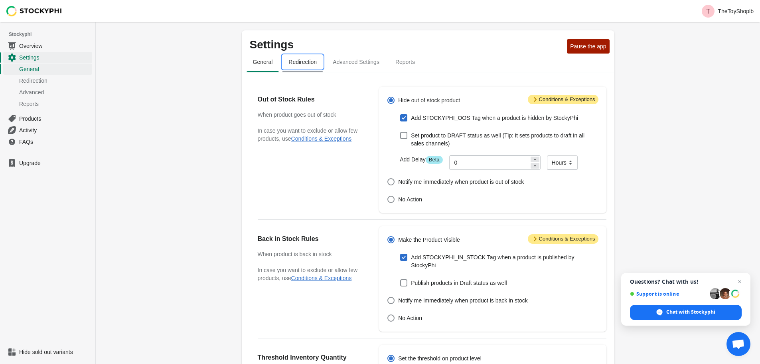
click at [306, 63] on span "Redirection" at bounding box center [302, 62] width 41 height 14
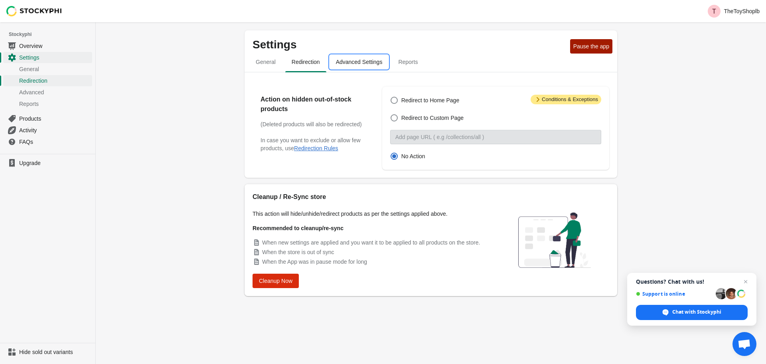
click at [354, 60] on span "Advanced Settings" at bounding box center [359, 62] width 59 height 14
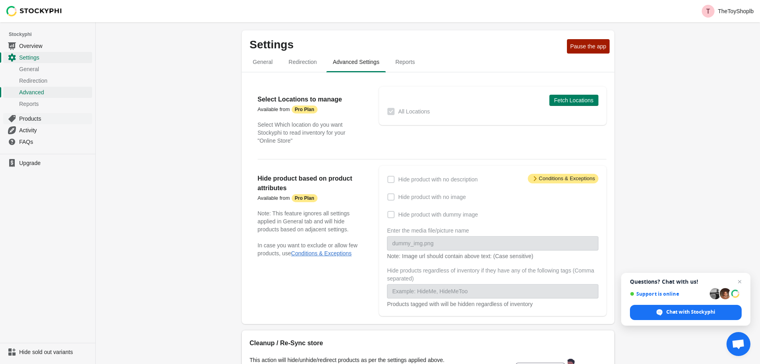
click at [49, 114] on link "Products" at bounding box center [47, 119] width 89 height 12
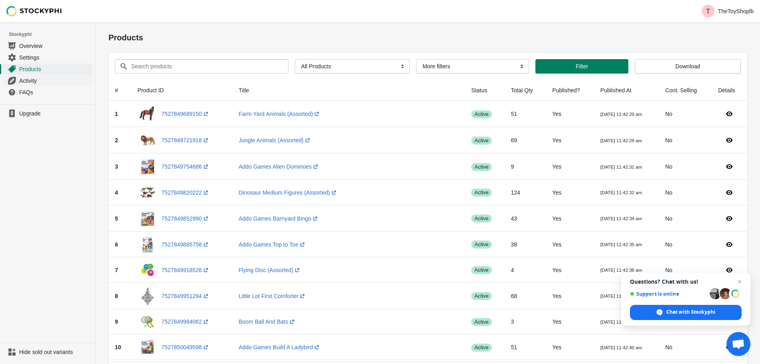
click at [41, 76] on link "Activity" at bounding box center [47, 81] width 89 height 12
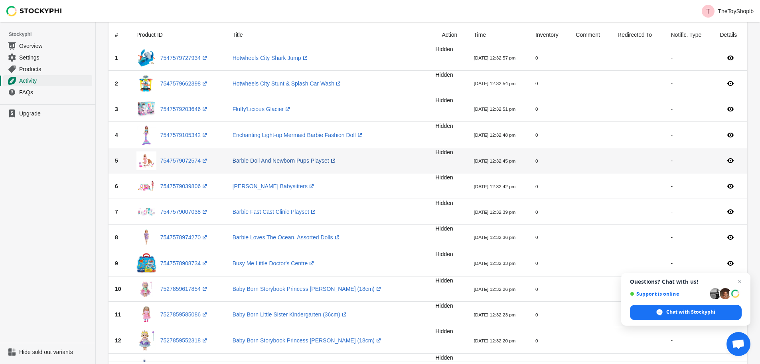
scroll to position [40, 0]
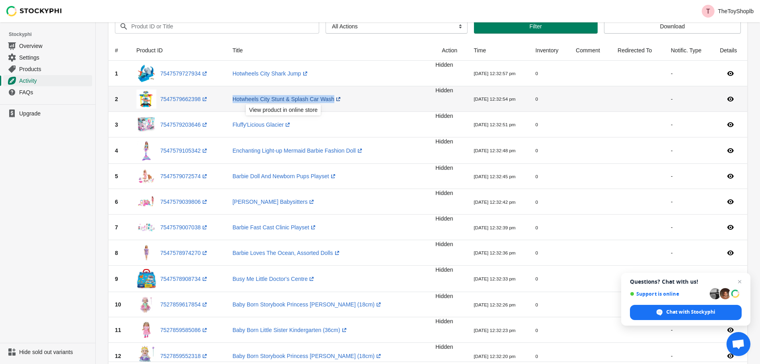
drag, startPoint x: 228, startPoint y: 97, endPoint x: 328, endPoint y: 101, distance: 100.7
click at [328, 101] on td "Hotwheels City Stunt & Splash Car Wash (opens a new window)" at bounding box center [331, 99] width 210 height 26
copy link "Hotwheels City Stunt & Splash Car Wash"
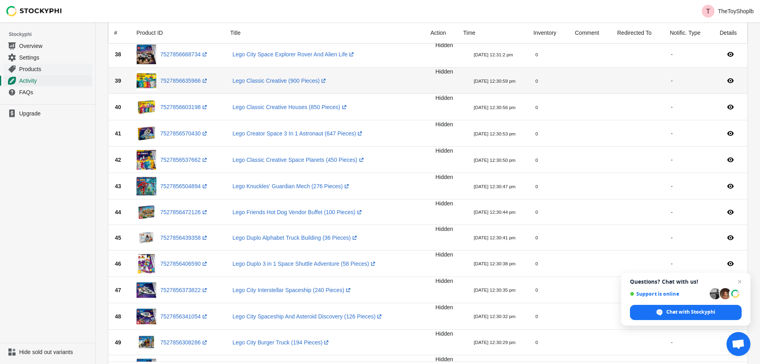
scroll to position [971, 0]
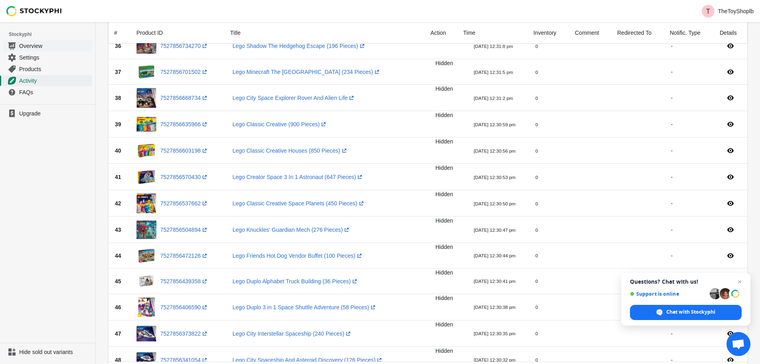
click at [38, 50] on link "Overview" at bounding box center [47, 46] width 89 height 12
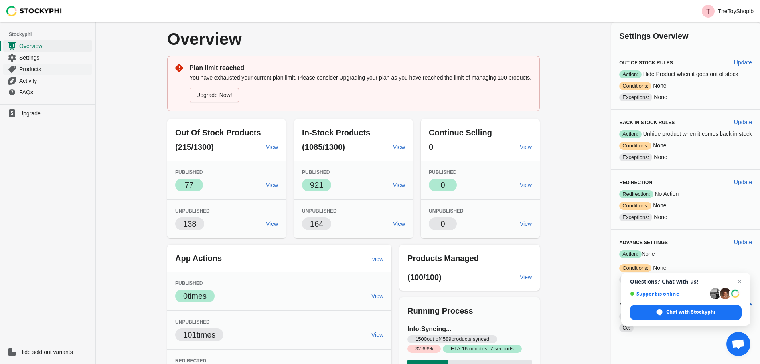
click at [37, 69] on span "Products" at bounding box center [54, 69] width 71 height 8
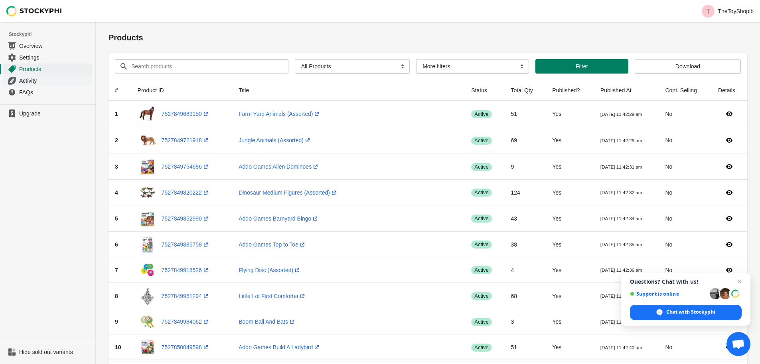
click at [32, 80] on span "Activity" at bounding box center [54, 81] width 71 height 8
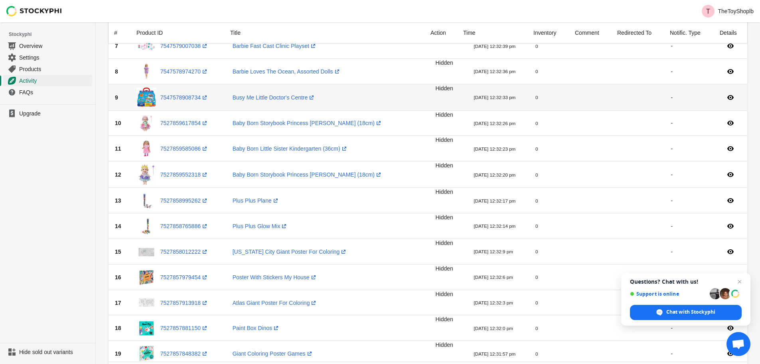
scroll to position [120, 0]
